Goal: Transaction & Acquisition: Download file/media

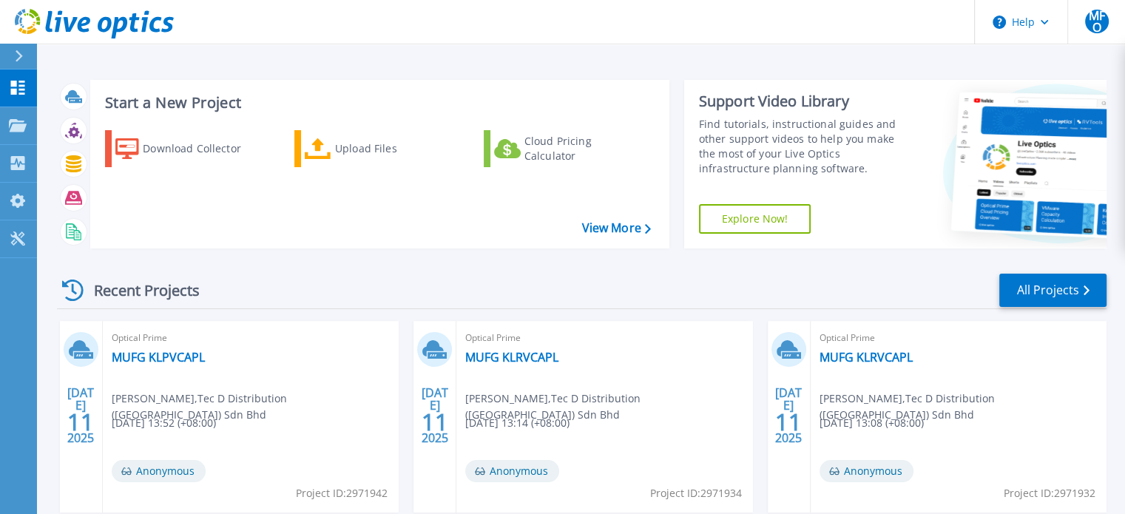
click at [16, 57] on icon at bounding box center [19, 56] width 8 height 12
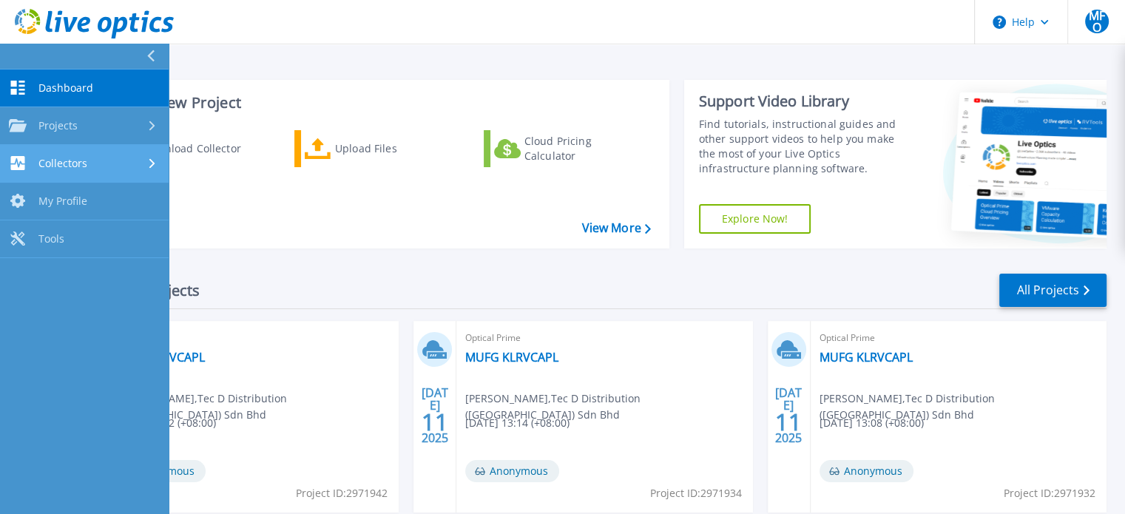
click at [89, 157] on div "Collectors" at bounding box center [84, 163] width 151 height 14
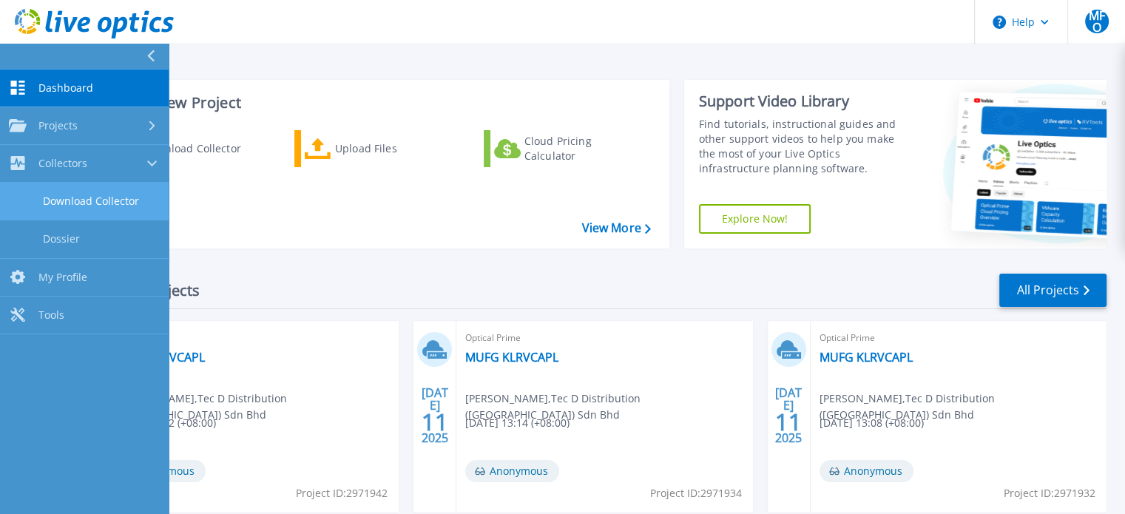
click at [90, 192] on link "Download Collector" at bounding box center [84, 202] width 169 height 38
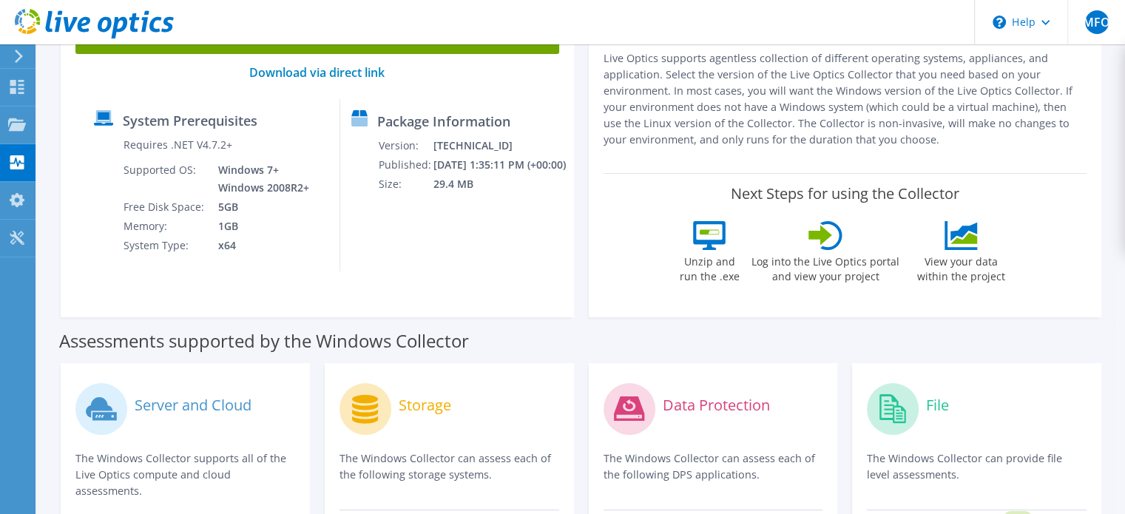
scroll to position [155, 0]
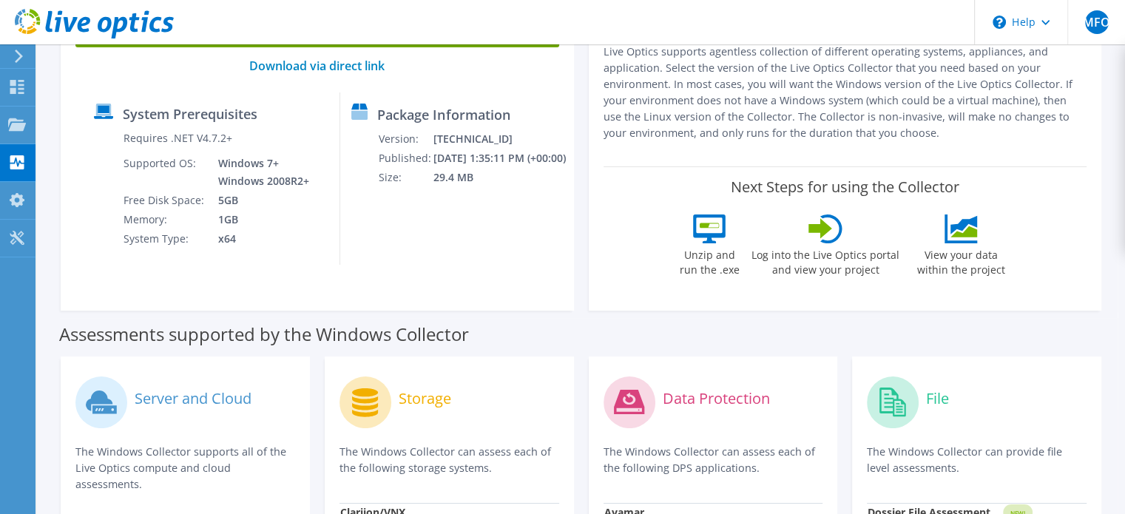
drag, startPoint x: 1136, startPoint y: 130, endPoint x: 1136, endPoint y: 195, distance: 65.1
click at [1125, 195] on html "MFO End User [PERSON_NAME] [PERSON_NAME][EMAIL_ADDRESS][DOMAIN_NAME] Tec D Dist…" at bounding box center [562, 102] width 1125 height 514
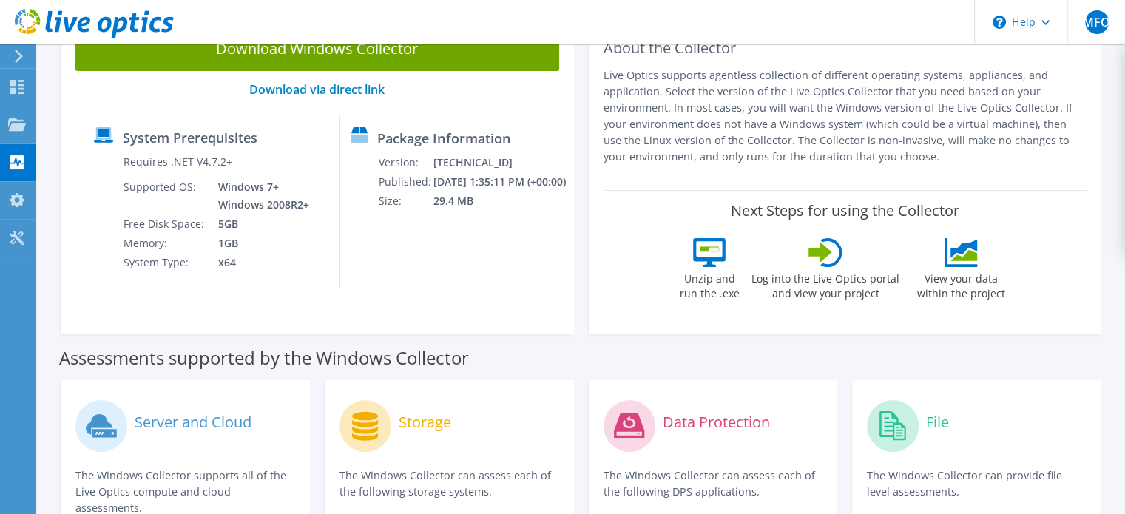
scroll to position [0, 0]
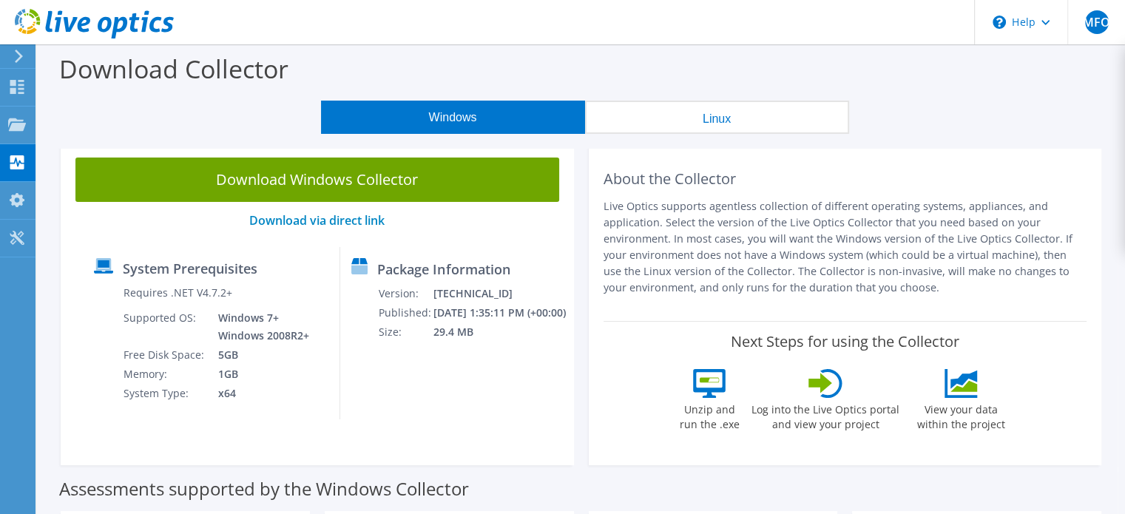
click at [627, 122] on button "Linux" at bounding box center [717, 117] width 264 height 33
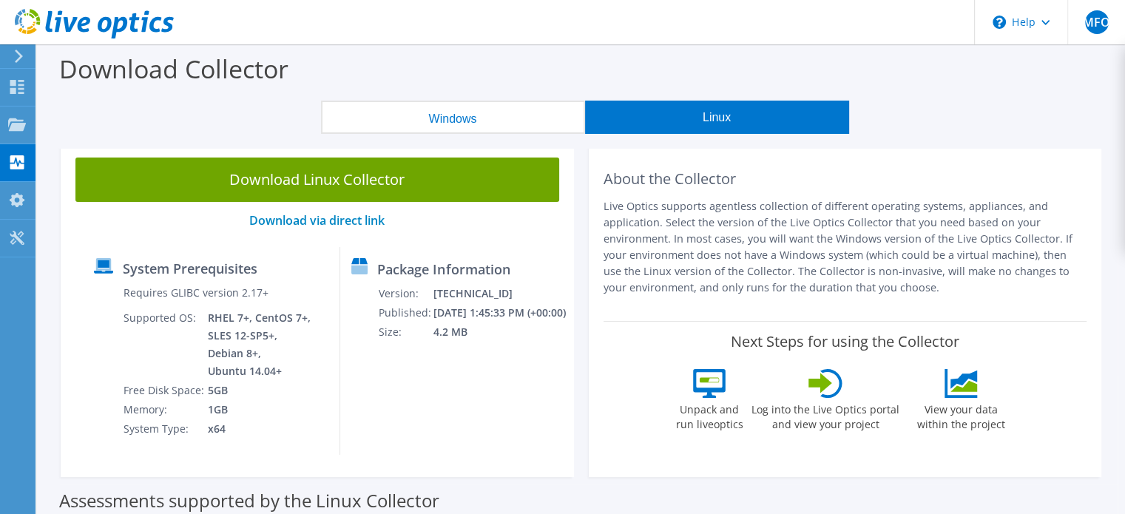
click at [402, 118] on button "Windows" at bounding box center [453, 117] width 264 height 33
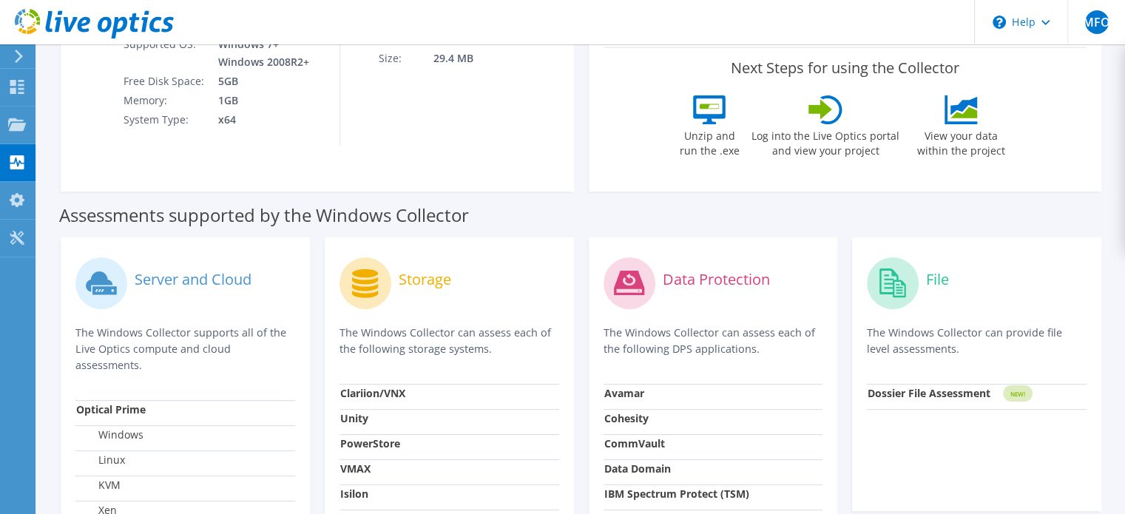
scroll to position [246, 0]
